Goal: Task Accomplishment & Management: Use online tool/utility

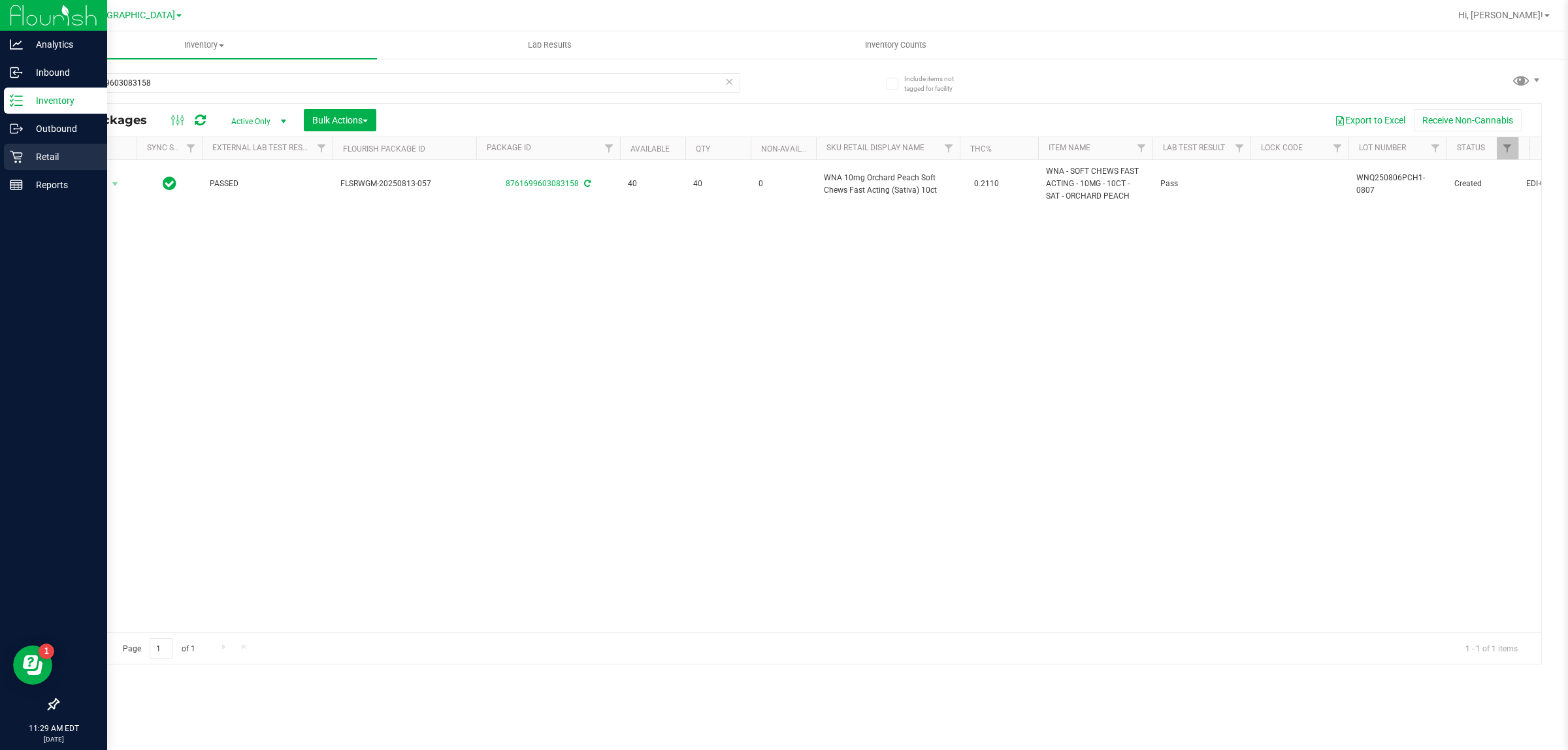
click at [30, 151] on p "Retail" at bounding box center [62, 157] width 78 height 15
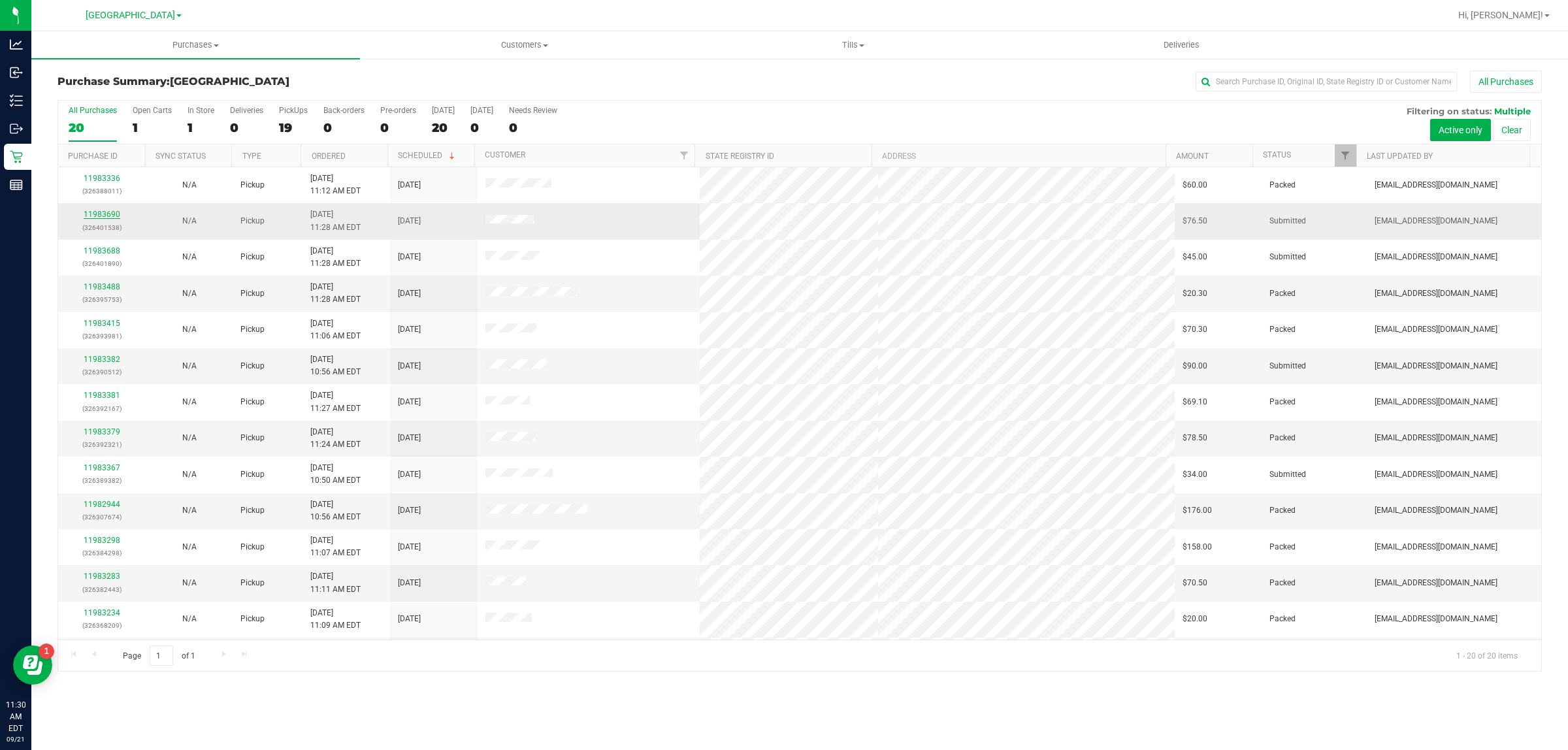
click at [108, 214] on link "11983690" at bounding box center [102, 214] width 36 height 9
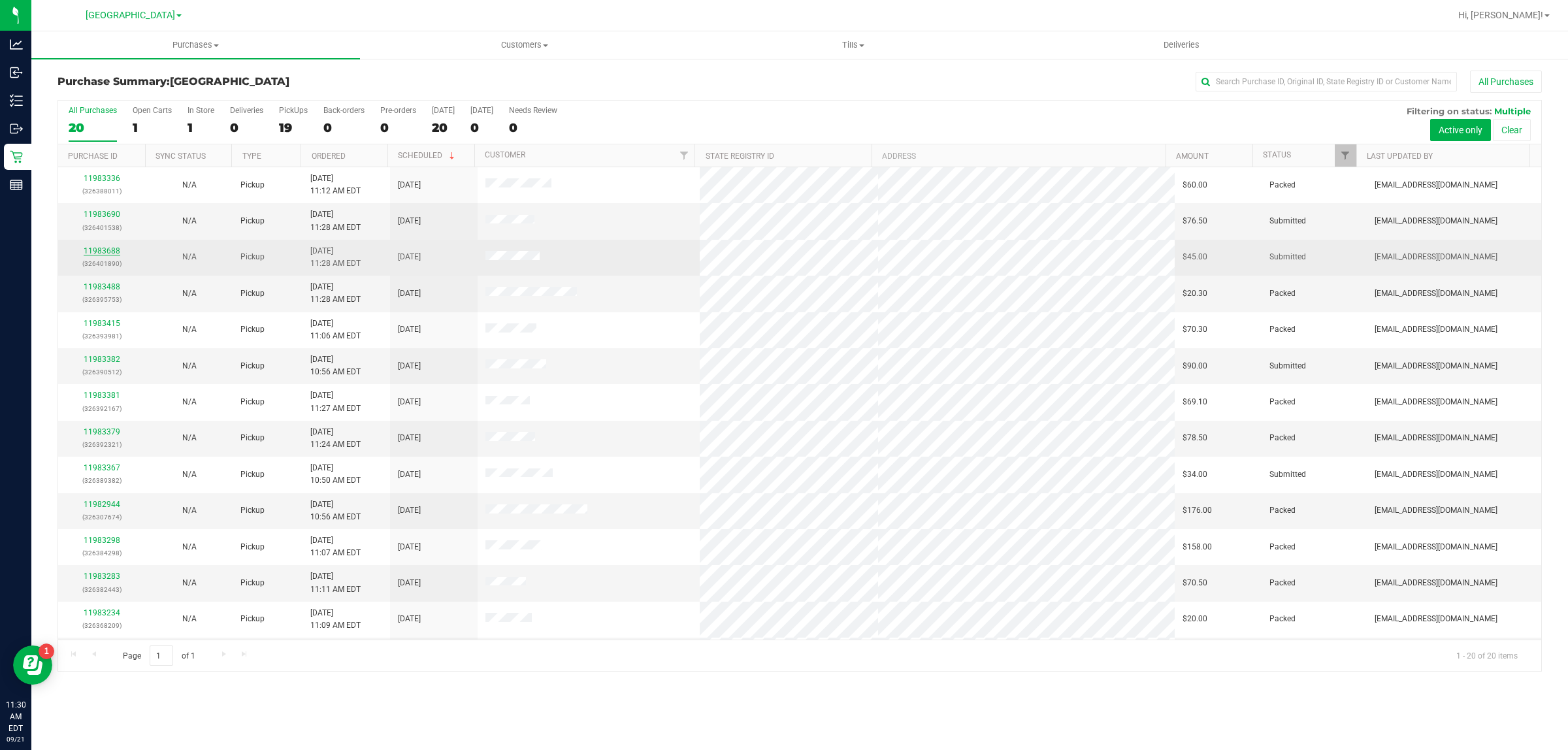
click at [101, 248] on link "11983688" at bounding box center [102, 250] width 36 height 9
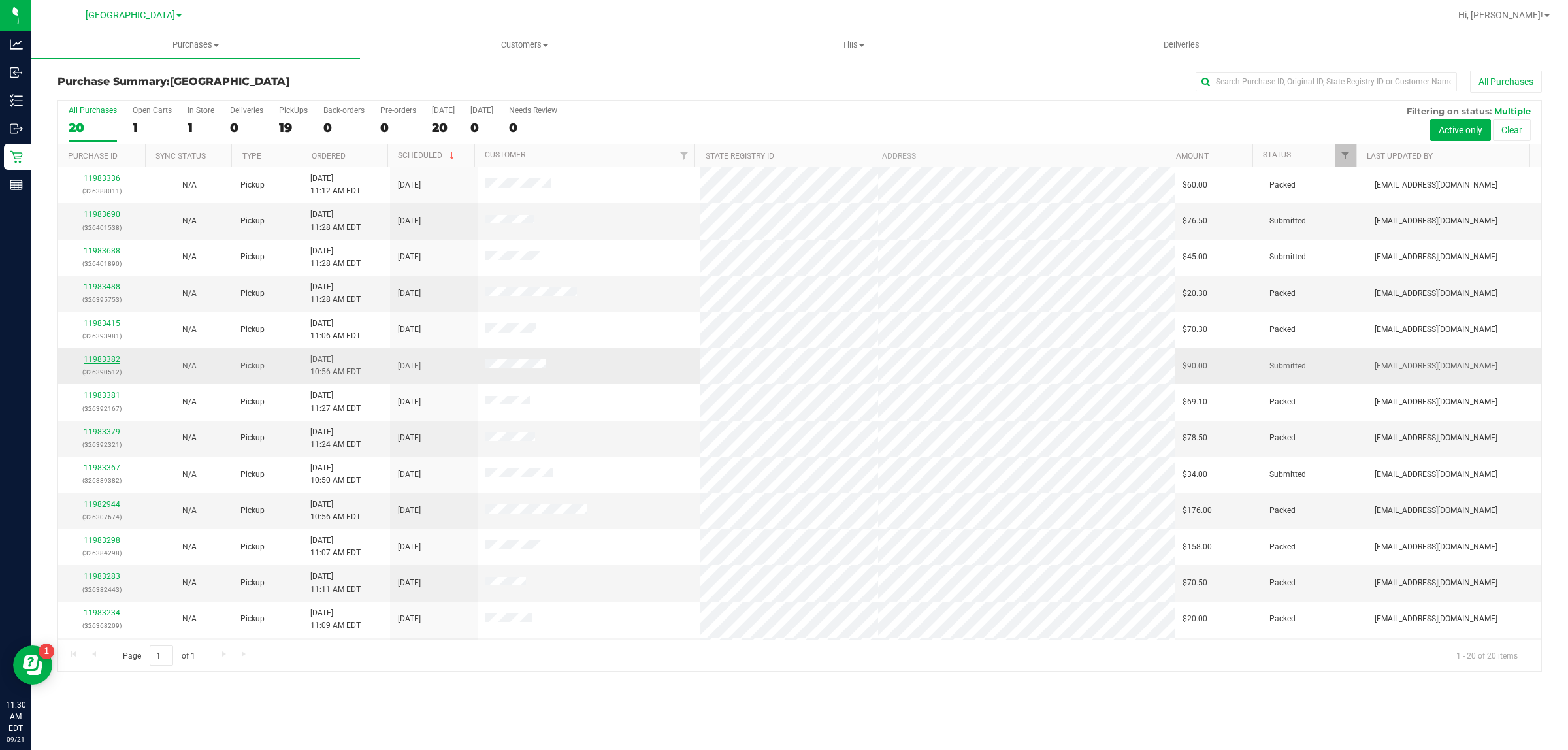
click at [115, 360] on link "11983382" at bounding box center [102, 359] width 36 height 9
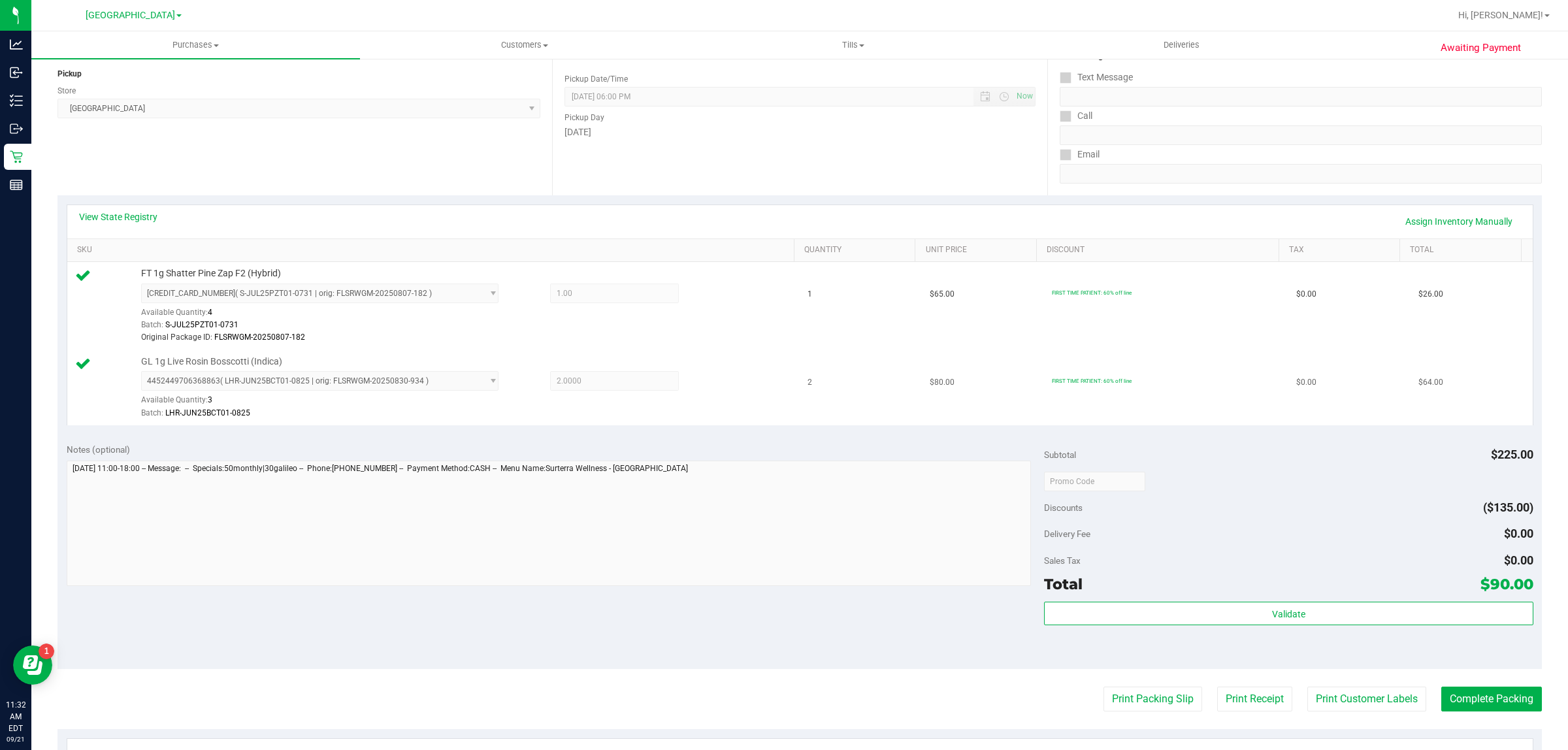
scroll to position [245, 0]
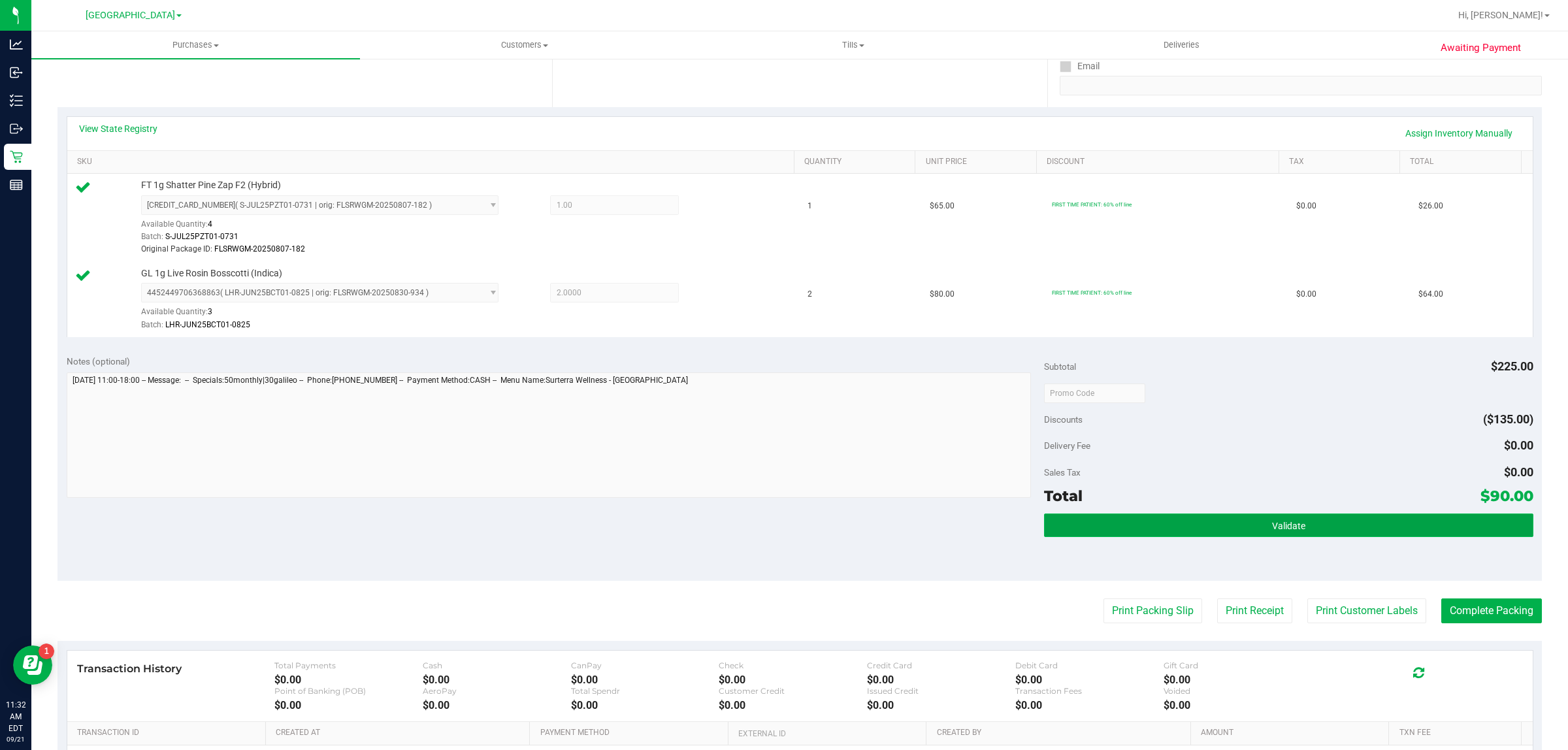
click at [1220, 527] on button "Validate" at bounding box center [1288, 525] width 489 height 24
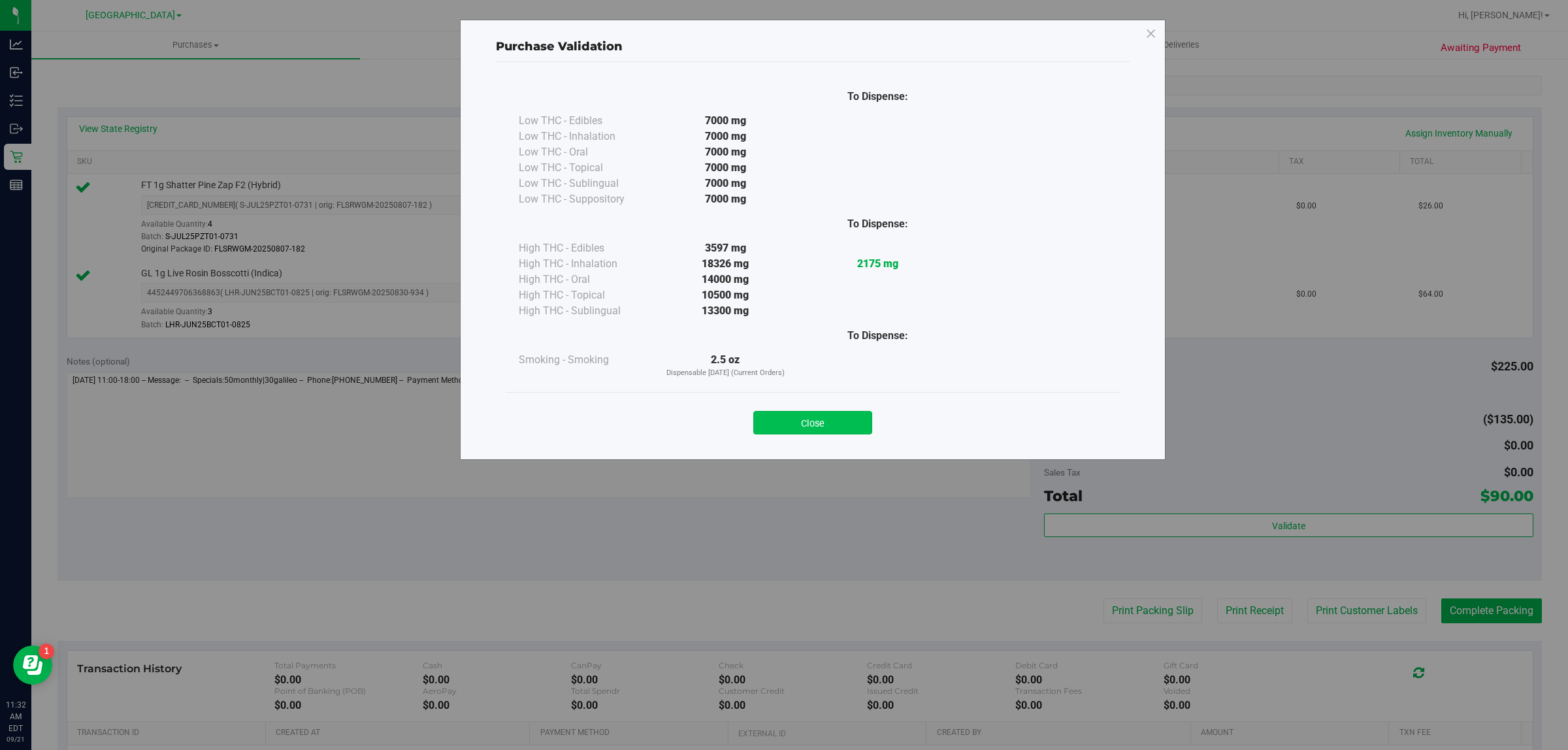
click at [835, 423] on button "Close" at bounding box center [813, 423] width 119 height 24
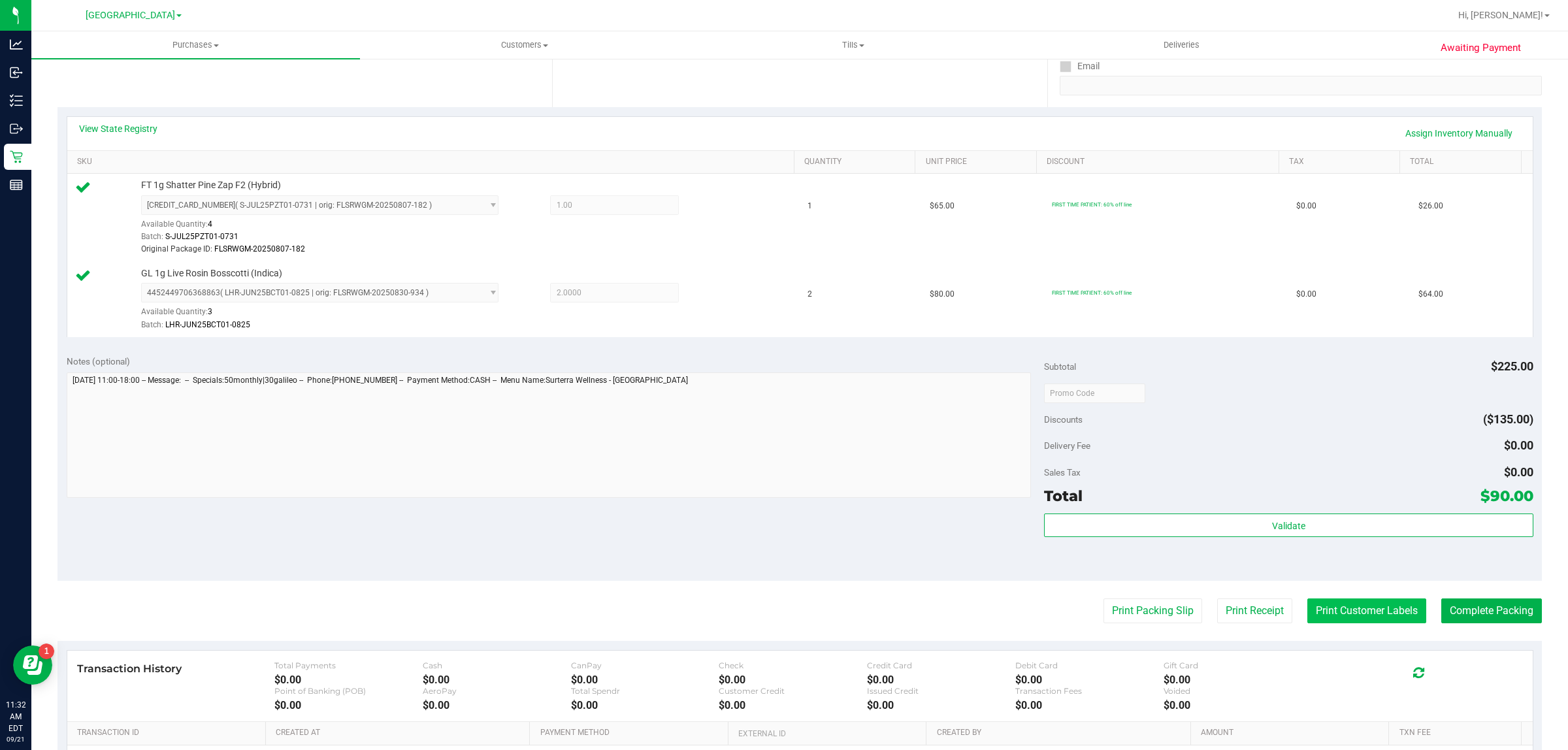
click at [1404, 607] on button "Print Customer Labels" at bounding box center [1367, 610] width 119 height 24
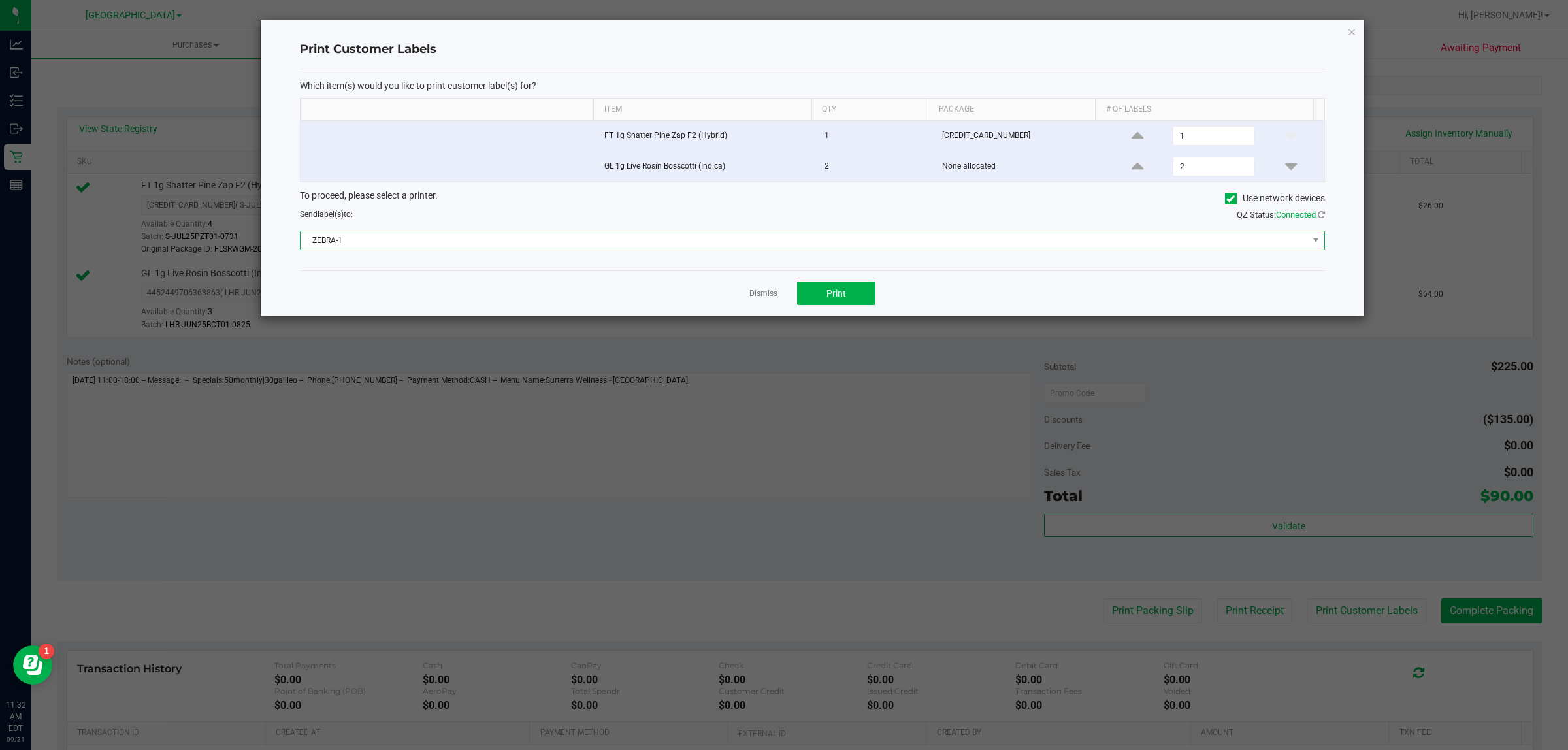
click at [861, 236] on span "ZEBRA-1" at bounding box center [805, 241] width 1008 height 18
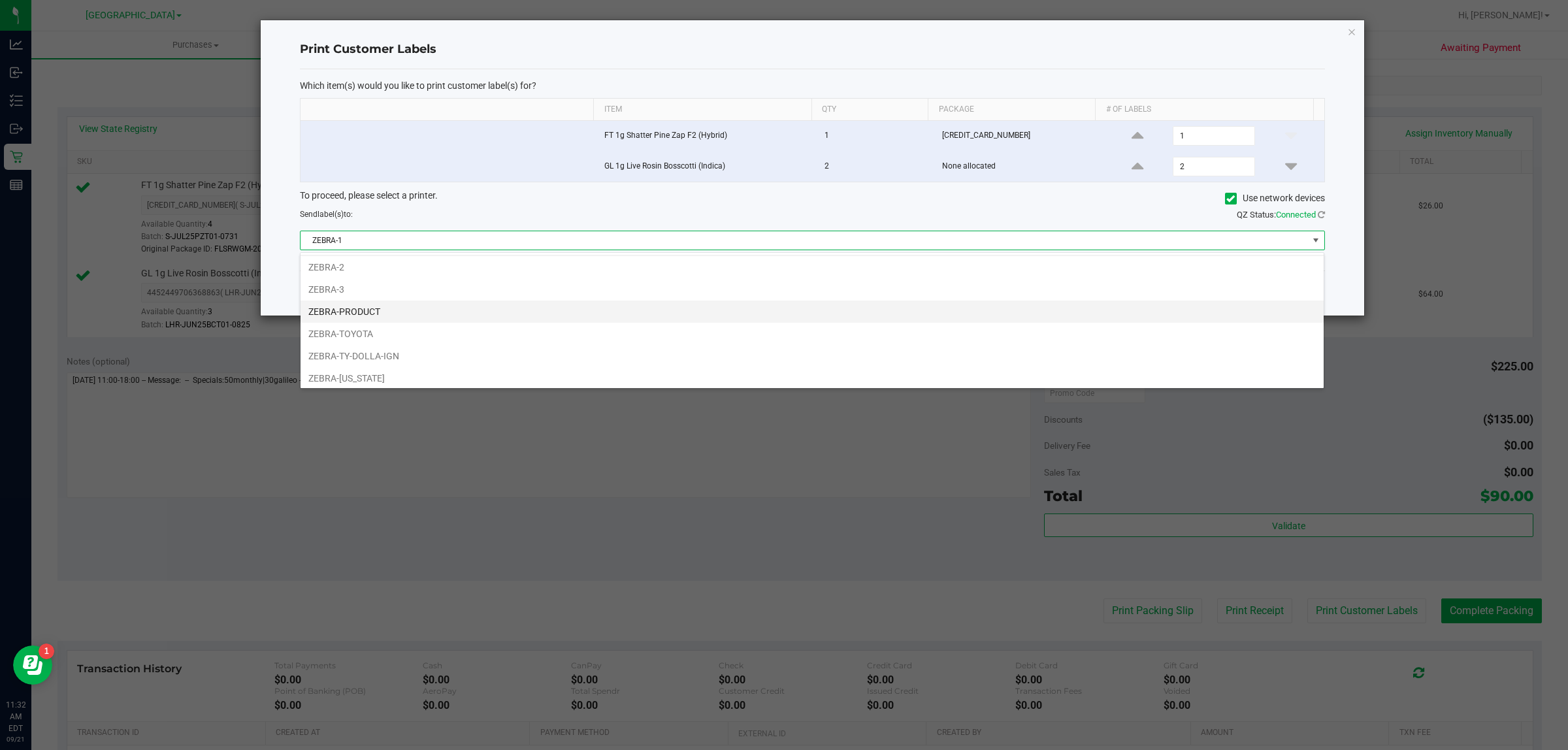
scroll to position [27, 0]
click at [782, 376] on li "ZEBRA-[US_STATE]" at bounding box center [812, 374] width 1023 height 22
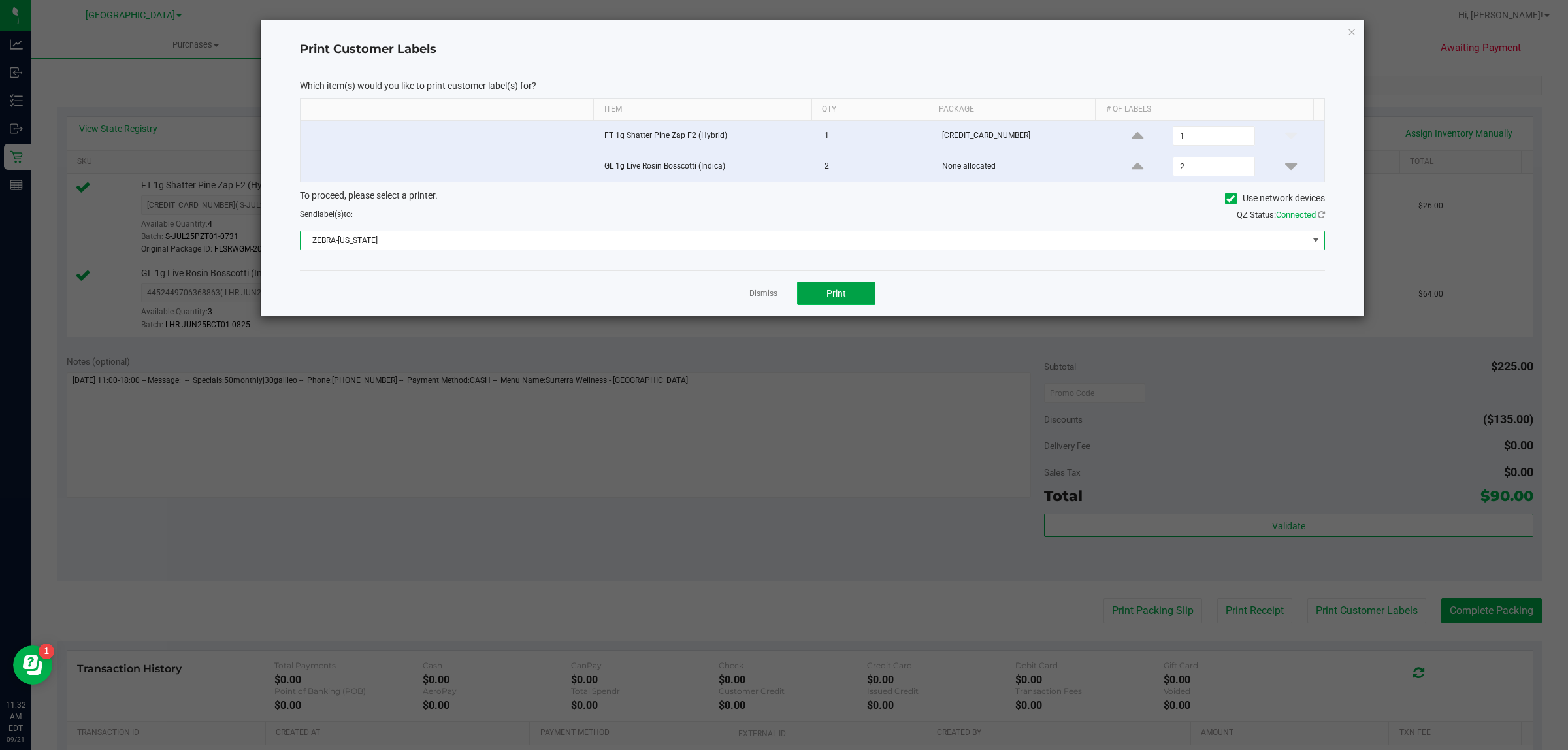
click at [809, 299] on button "Print" at bounding box center [836, 293] width 78 height 24
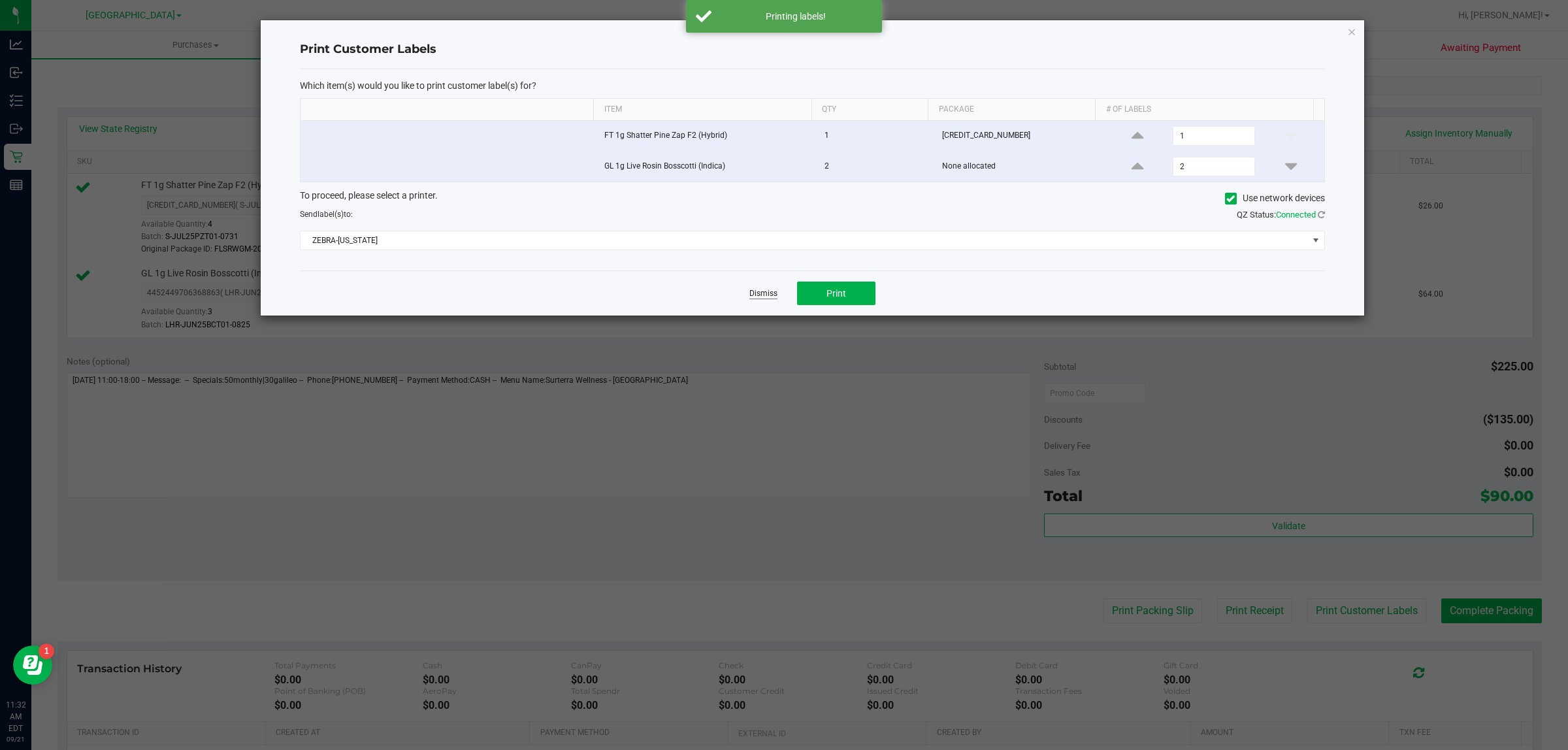
click at [775, 292] on link "Dismiss" at bounding box center [763, 294] width 28 height 11
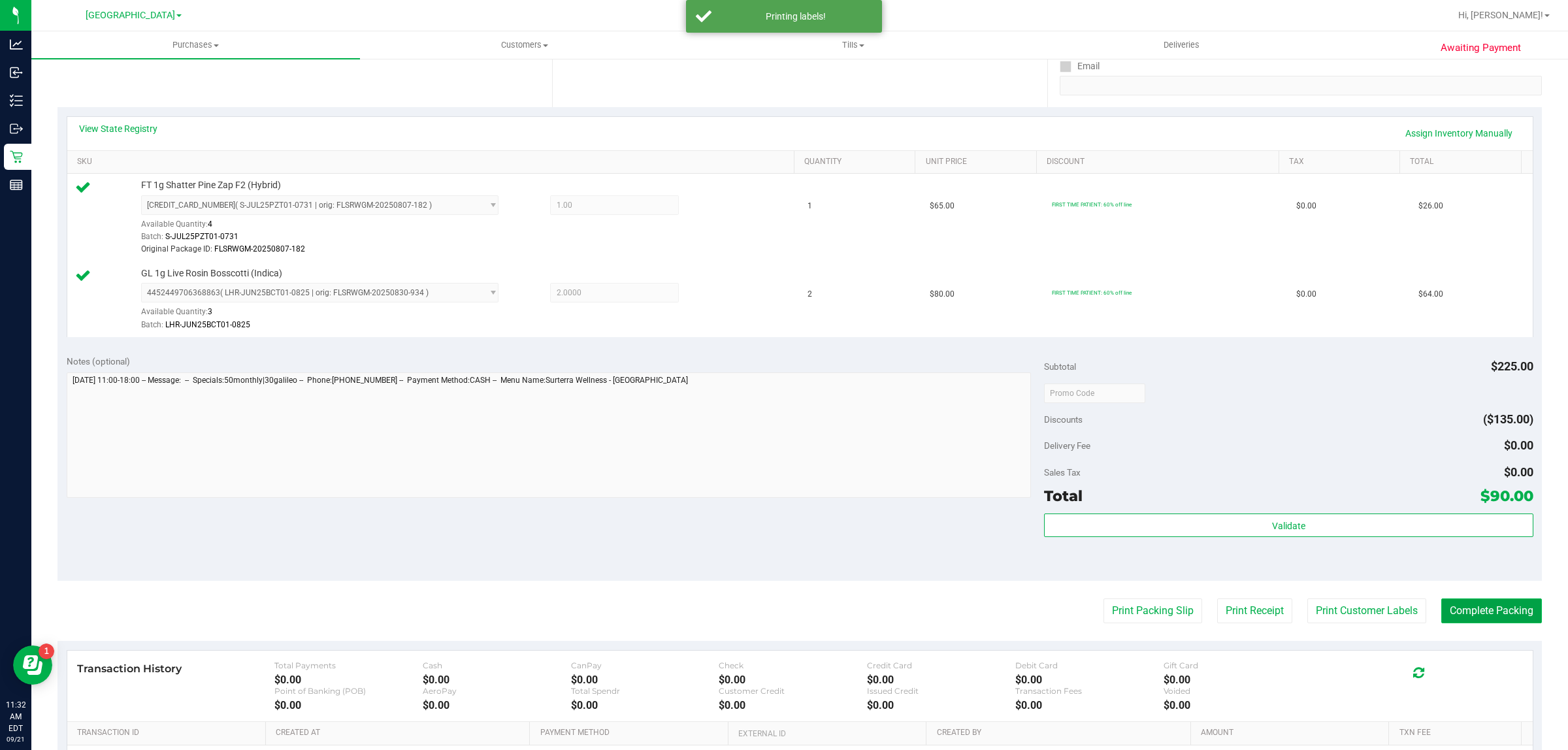
click at [1491, 614] on button "Complete Packing" at bounding box center [1492, 610] width 101 height 24
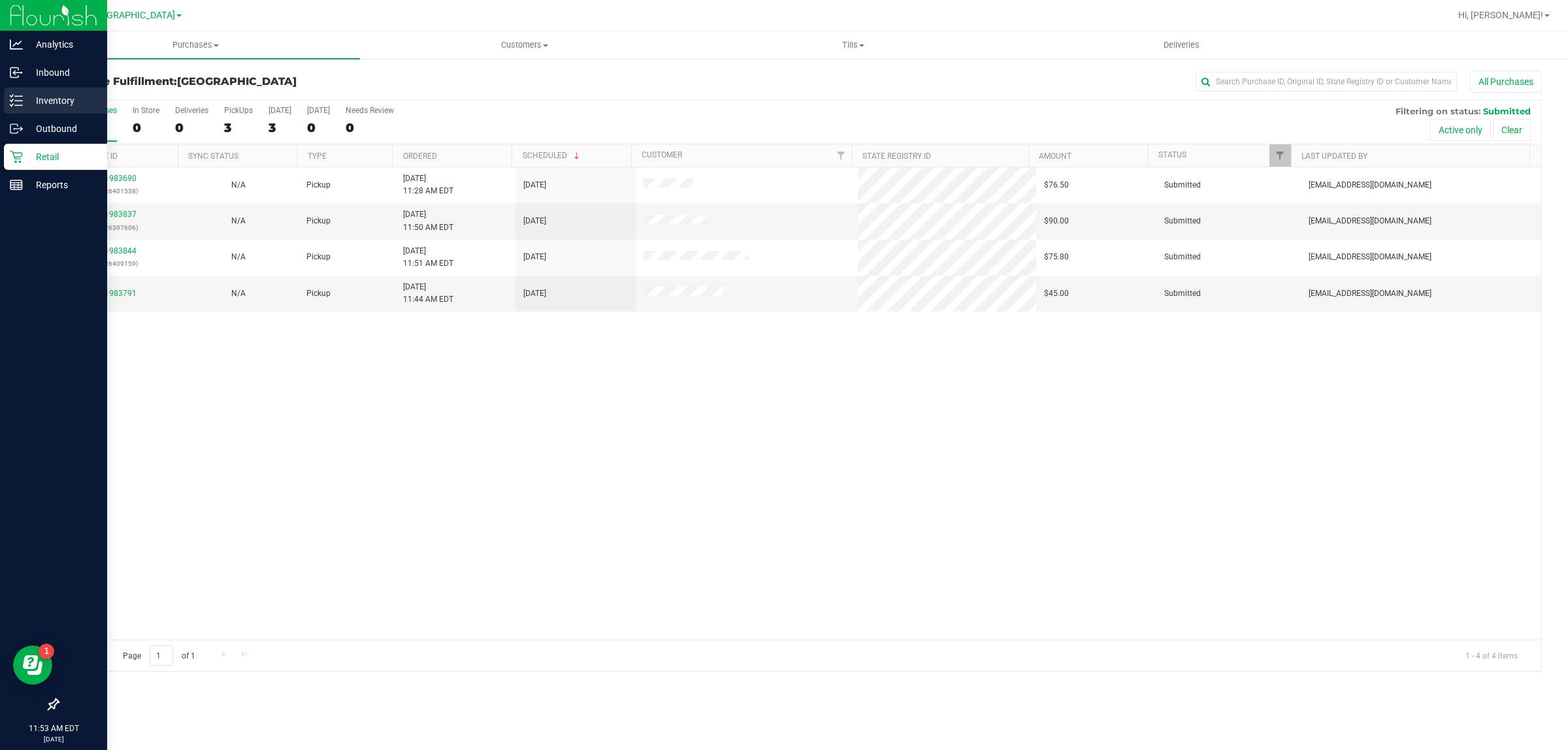
click at [50, 106] on p "Inventory" at bounding box center [62, 101] width 78 height 15
click at [23, 100] on p "Inventory" at bounding box center [62, 101] width 78 height 15
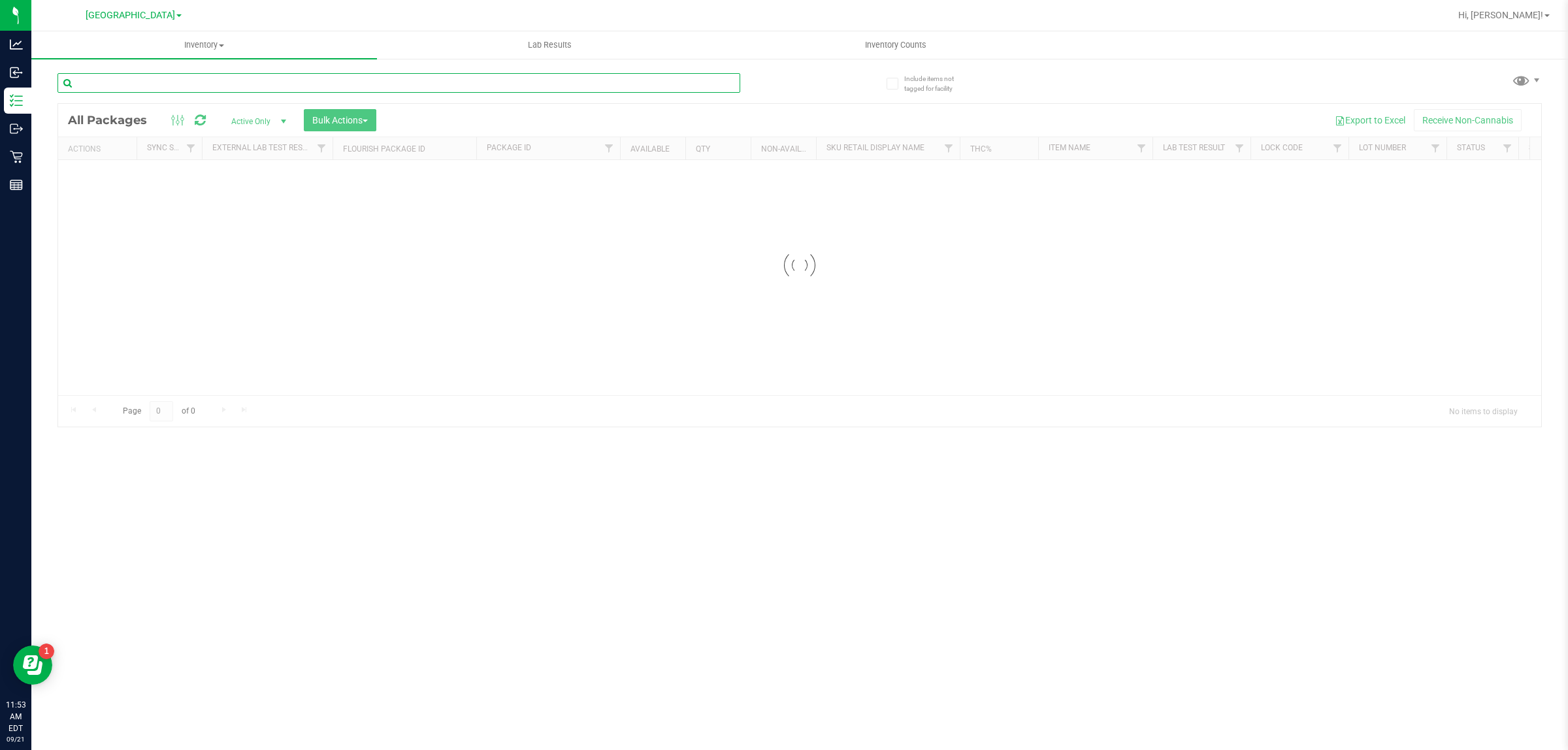
click at [148, 86] on input "text" at bounding box center [399, 83] width 683 height 20
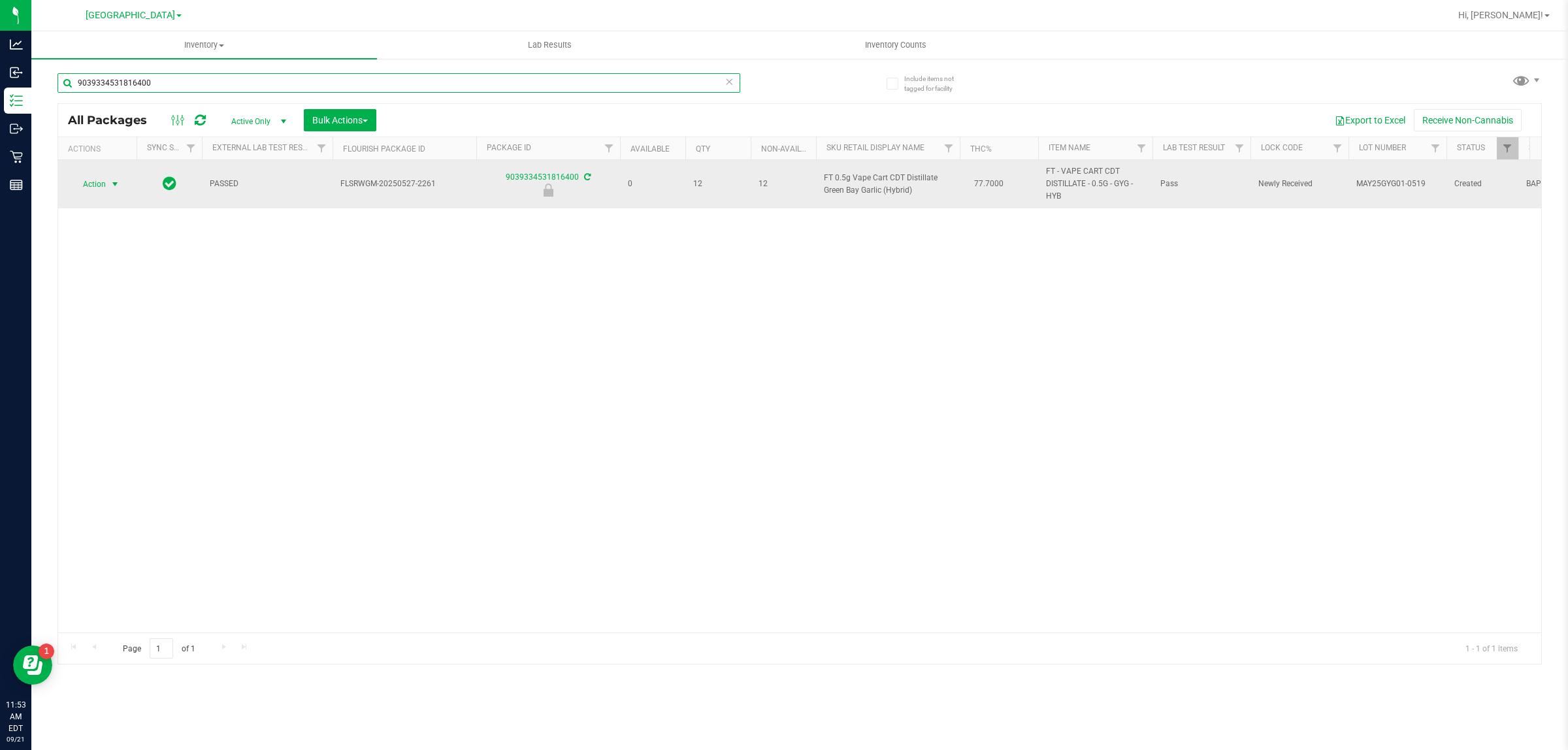
type input "9039334531816400"
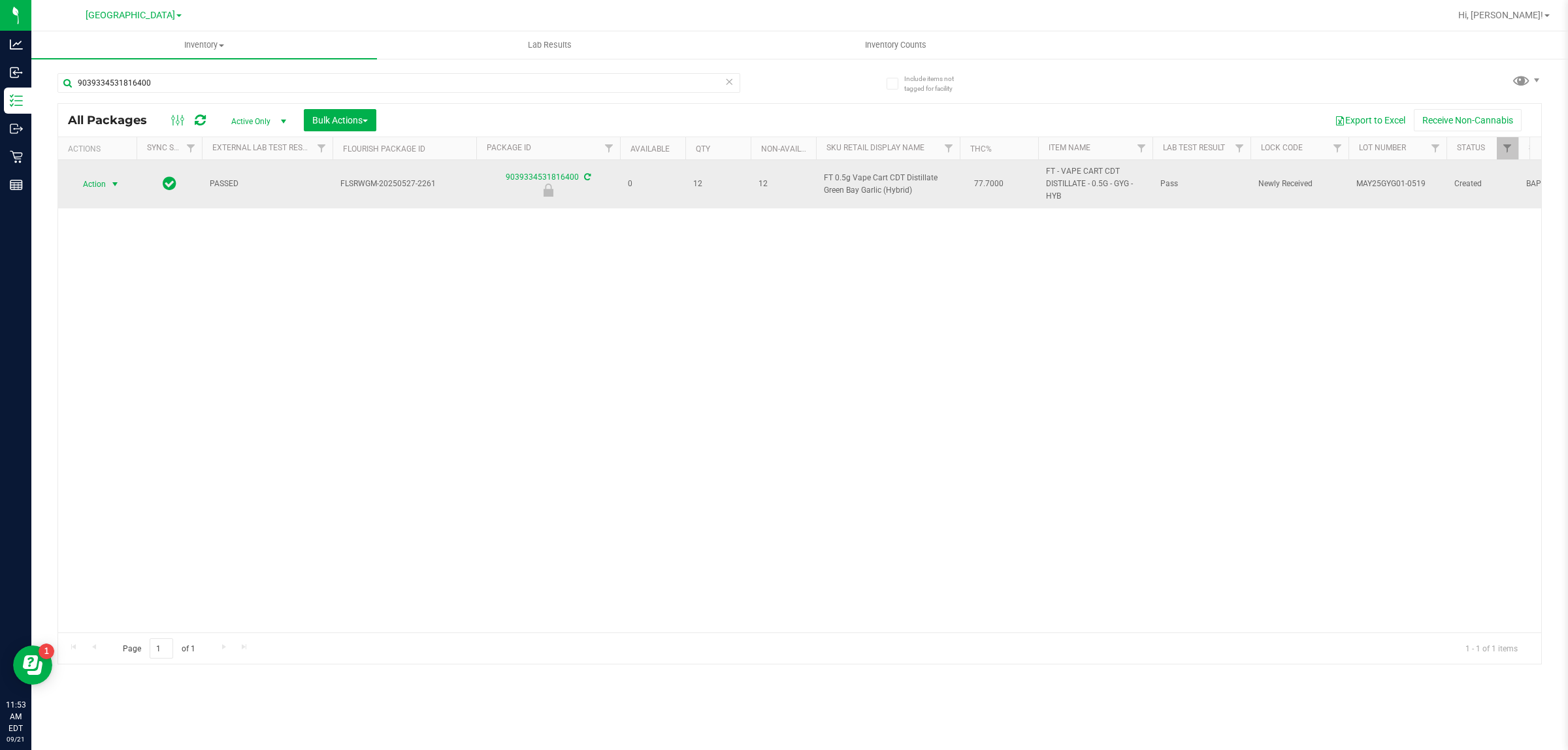
click at [108, 183] on span "select" at bounding box center [115, 184] width 16 height 18
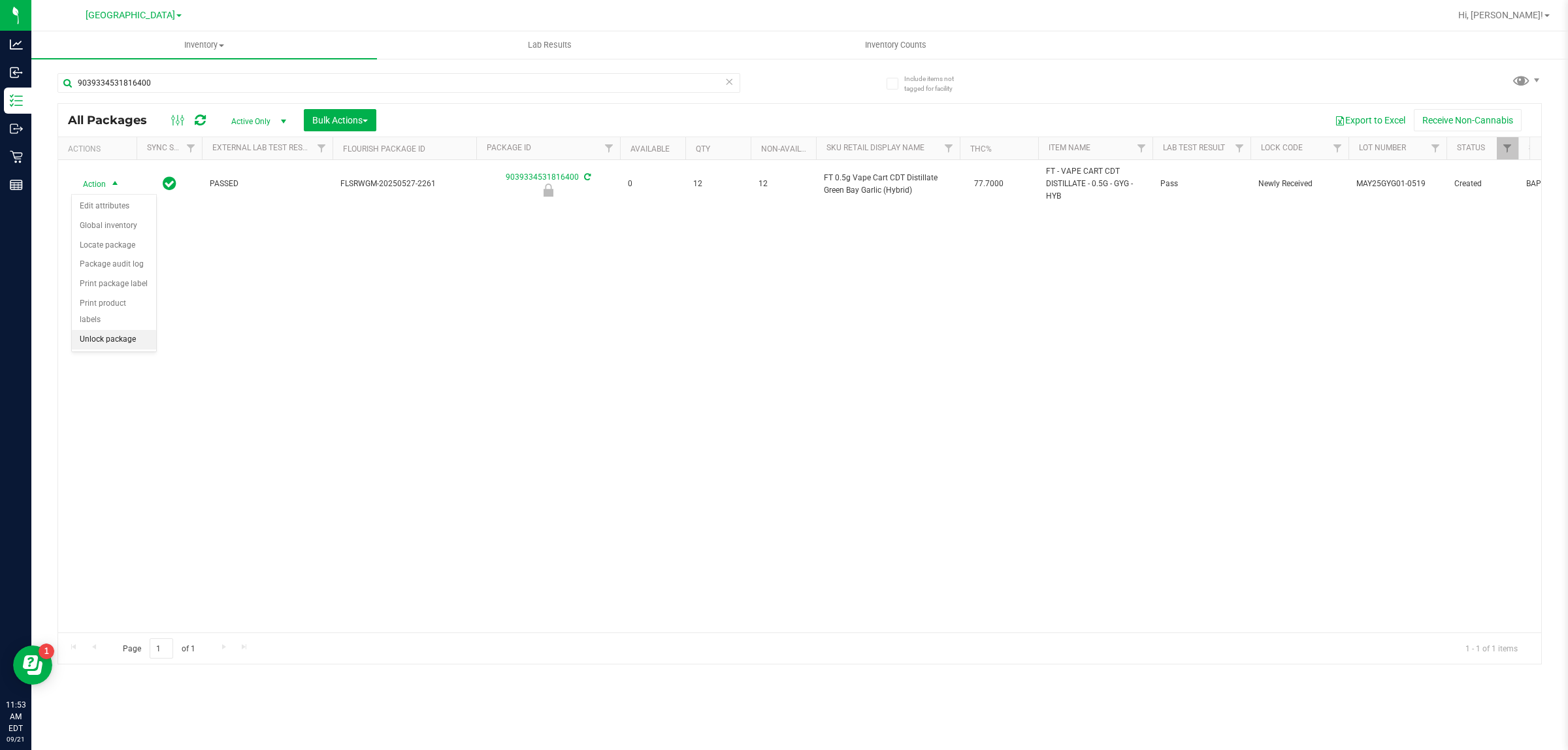
click at [145, 330] on li "Unlock package" at bounding box center [114, 340] width 84 height 20
